Goal: Information Seeking & Learning: Understand process/instructions

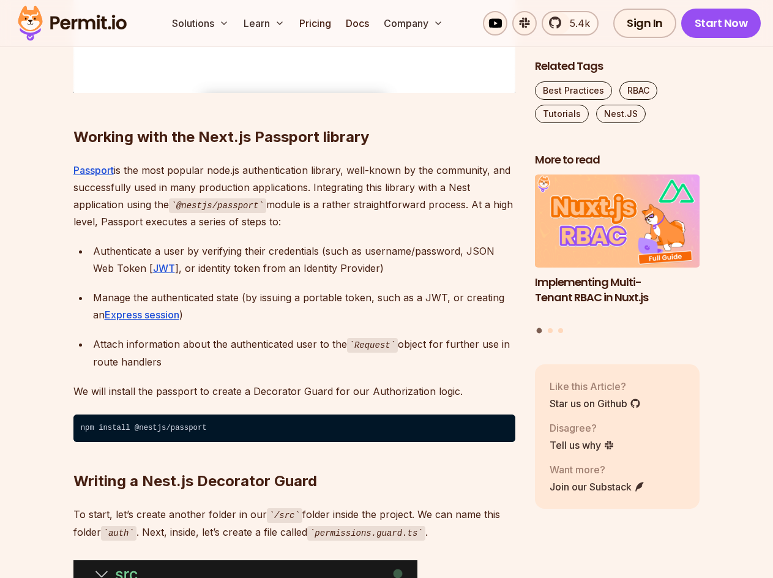
scroll to position [2019, 0]
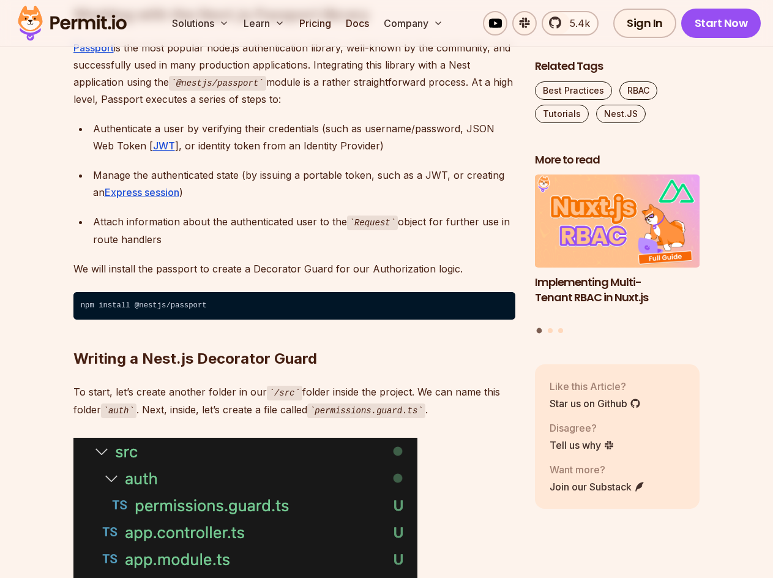
click at [144, 303] on code "npm install @nestjs/passport" at bounding box center [294, 306] width 442 height 28
copy code "npm install @nestjs/passport"
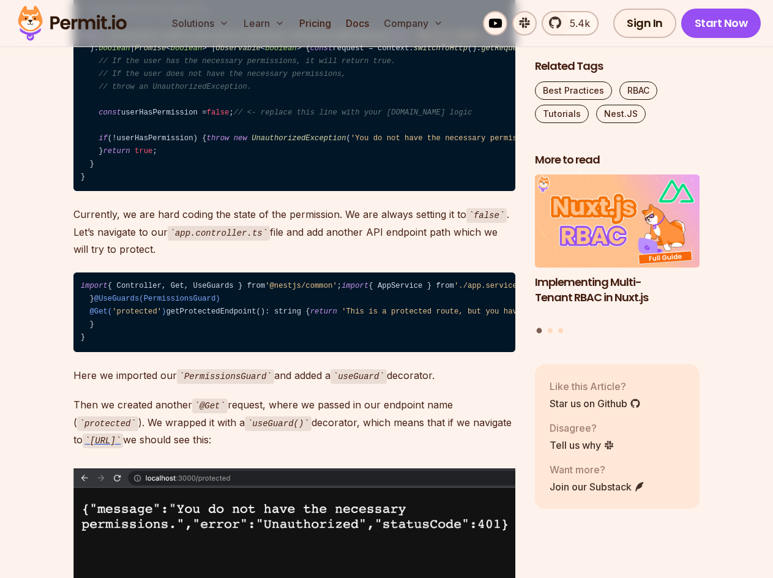
scroll to position [2753, 0]
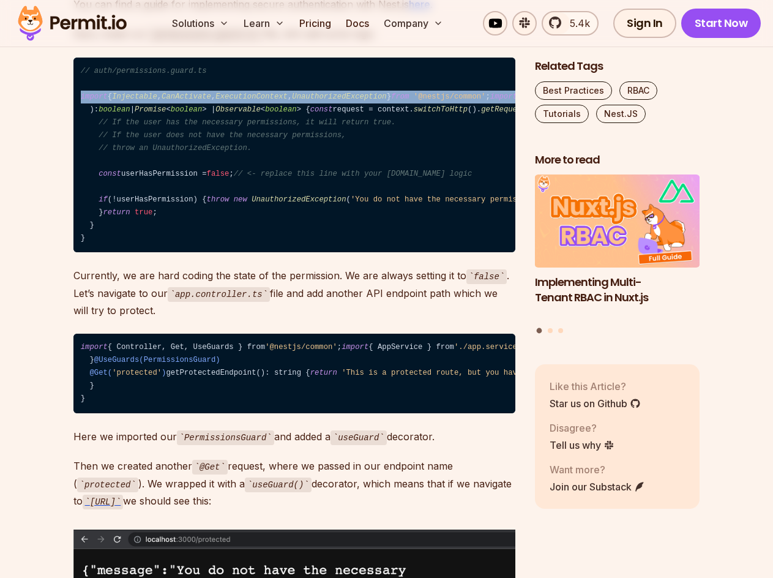
drag, startPoint x: 224, startPoint y: 110, endPoint x: 83, endPoint y: 97, distance: 141.9
click at [83, 97] on code "// auth/permissions.guard.ts import { Injectable , CanActivate , ExecutionConte…" at bounding box center [294, 155] width 442 height 195
copy code "import { Injectable , CanActivate , ExecutionContext , UnauthorizedException } …"
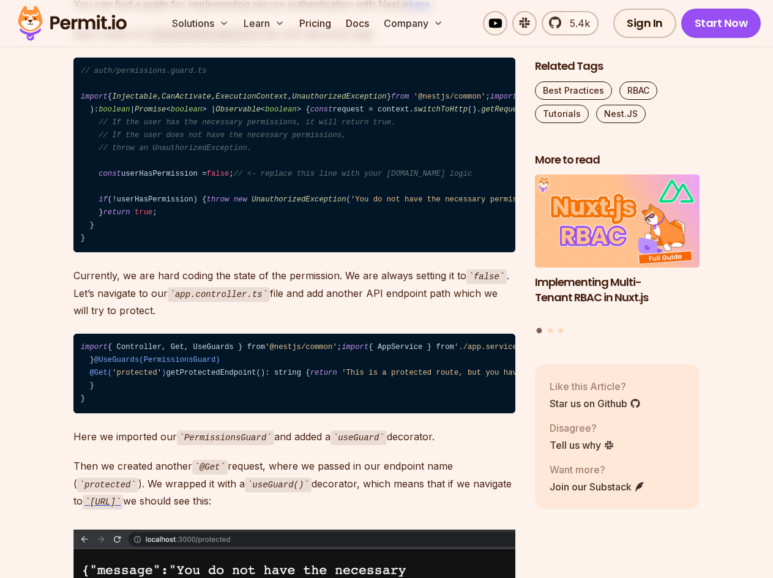
click at [625, 101] on span "@Injectable" at bounding box center [650, 96] width 50 height 9
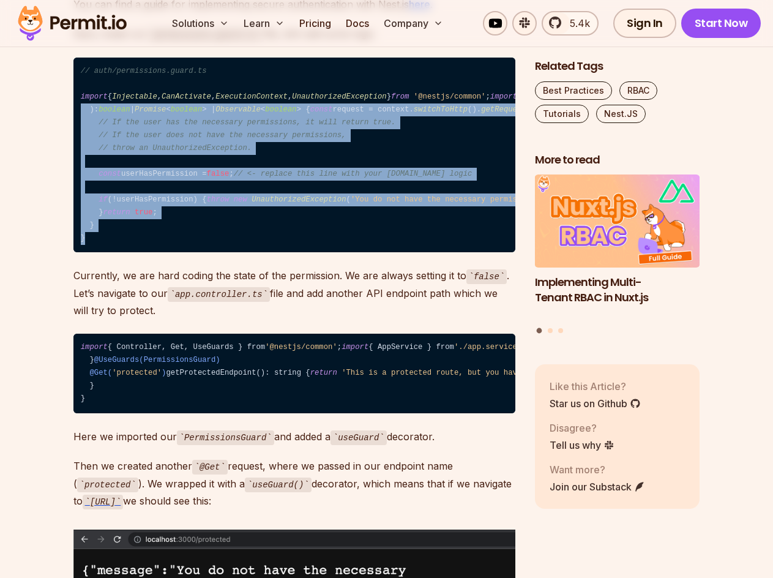
drag, startPoint x: 82, startPoint y: 135, endPoint x: 141, endPoint y: 379, distance: 251.8
click at [141, 253] on code "// auth/permissions.guard.ts import { Injectable , CanActivate , ExecutionConte…" at bounding box center [294, 155] width 442 height 195
copy code "@Injectable () export class PermissionsGuard implements CanActivate { canActiva…"
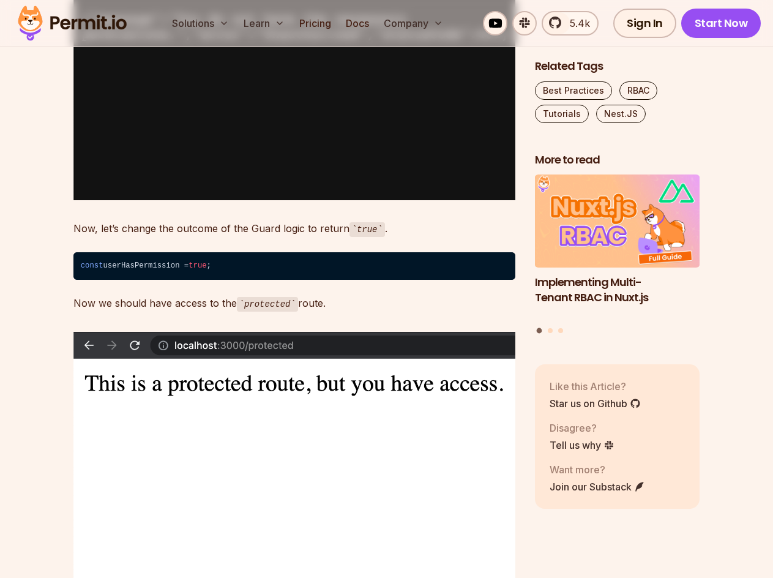
scroll to position [3549, 0]
